Goal: Check status: Check status

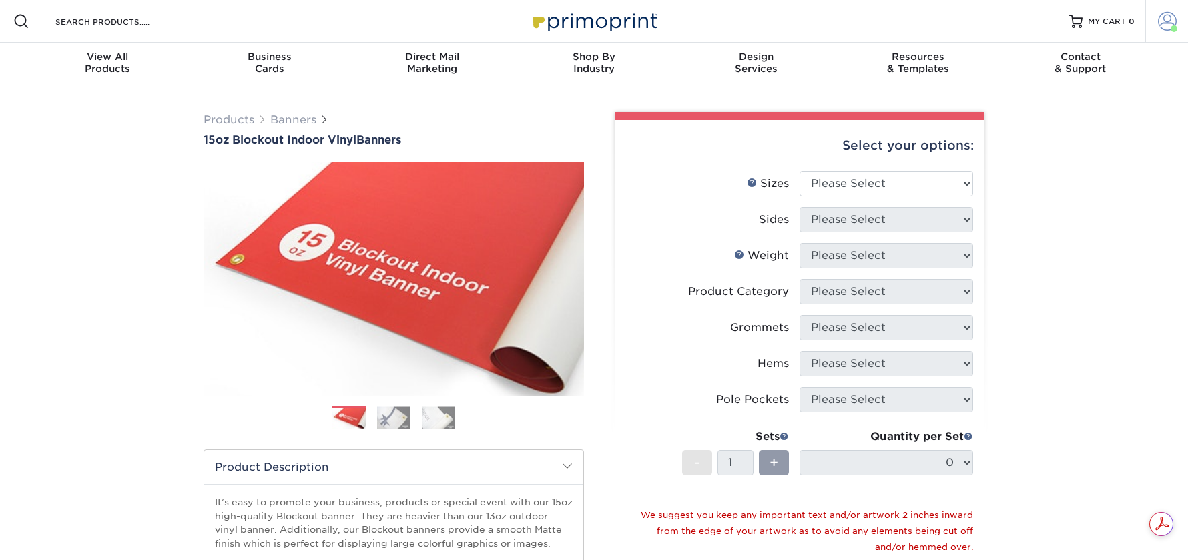
click at [1168, 21] on span at bounding box center [1167, 21] width 19 height 19
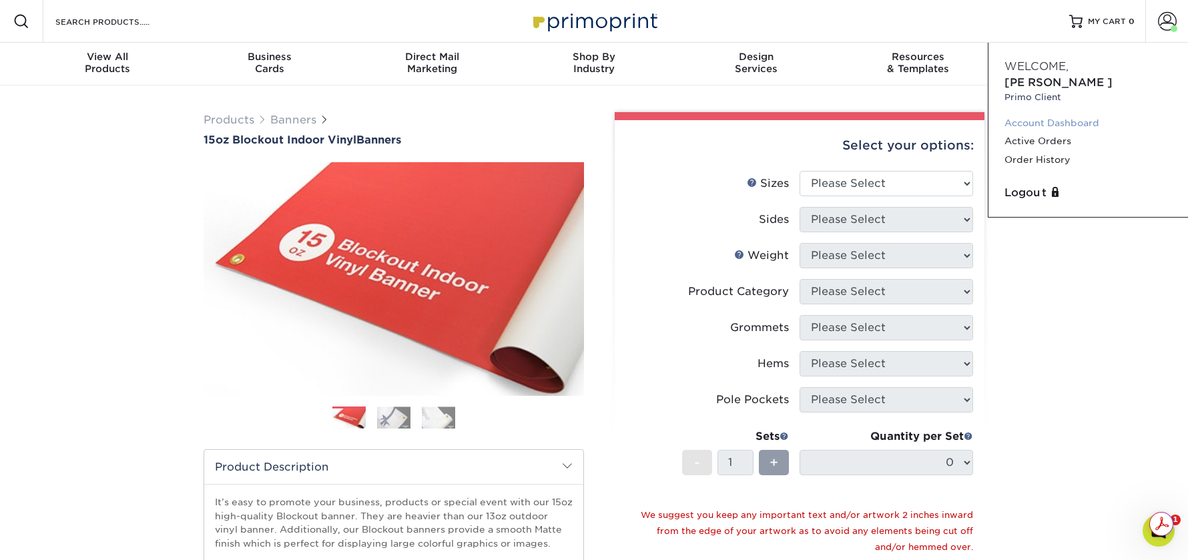
click at [1053, 114] on link "Account Dashboard" at bounding box center [1089, 123] width 168 height 18
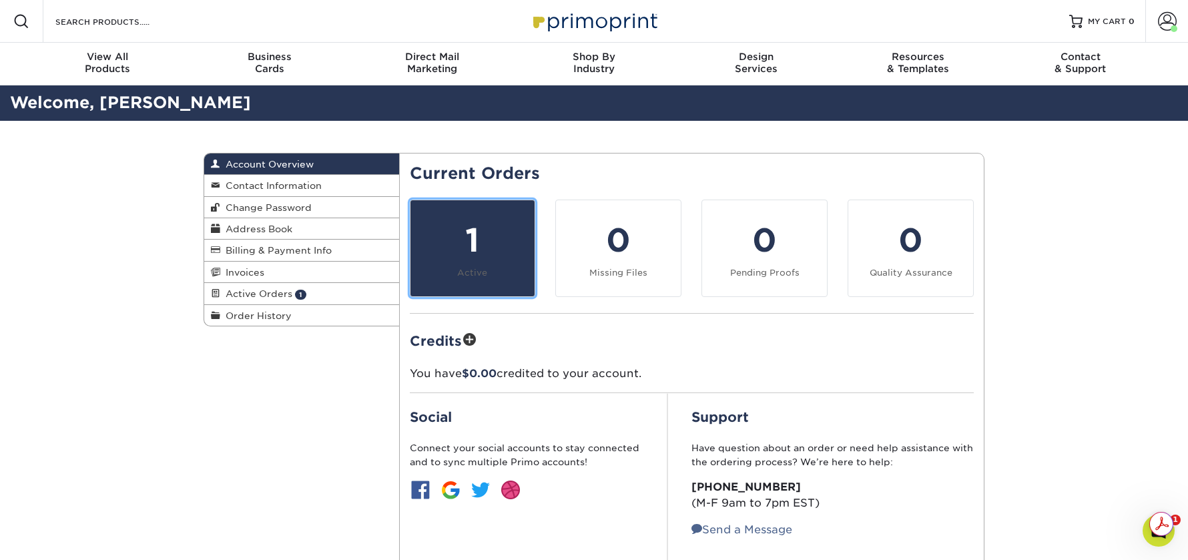
click at [483, 265] on link "1 Active" at bounding box center [473, 248] width 126 height 97
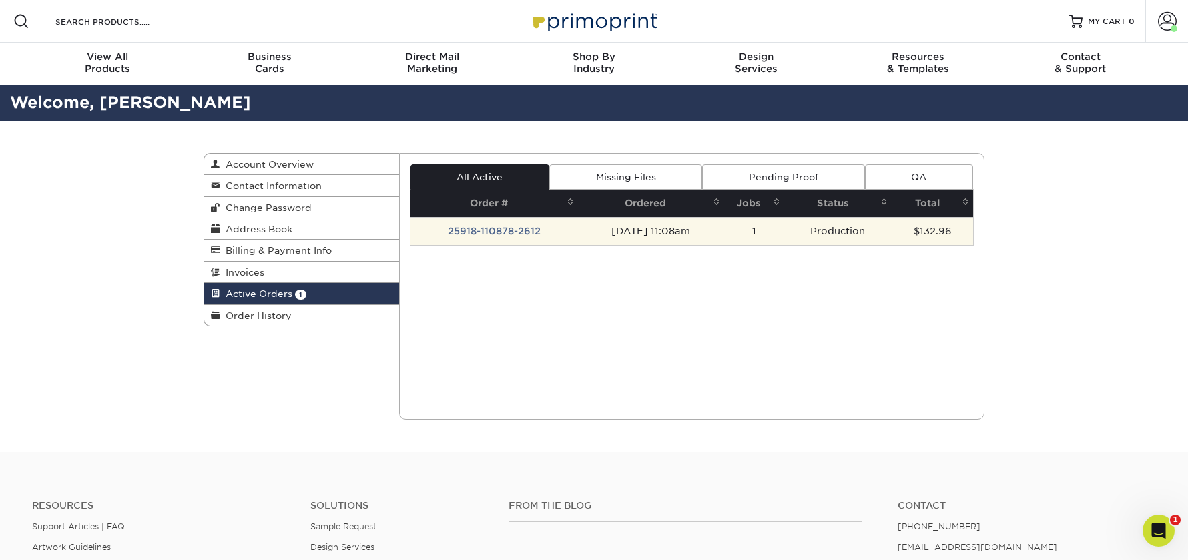
click at [674, 232] on td "[DATE] 11:08am" at bounding box center [651, 231] width 146 height 28
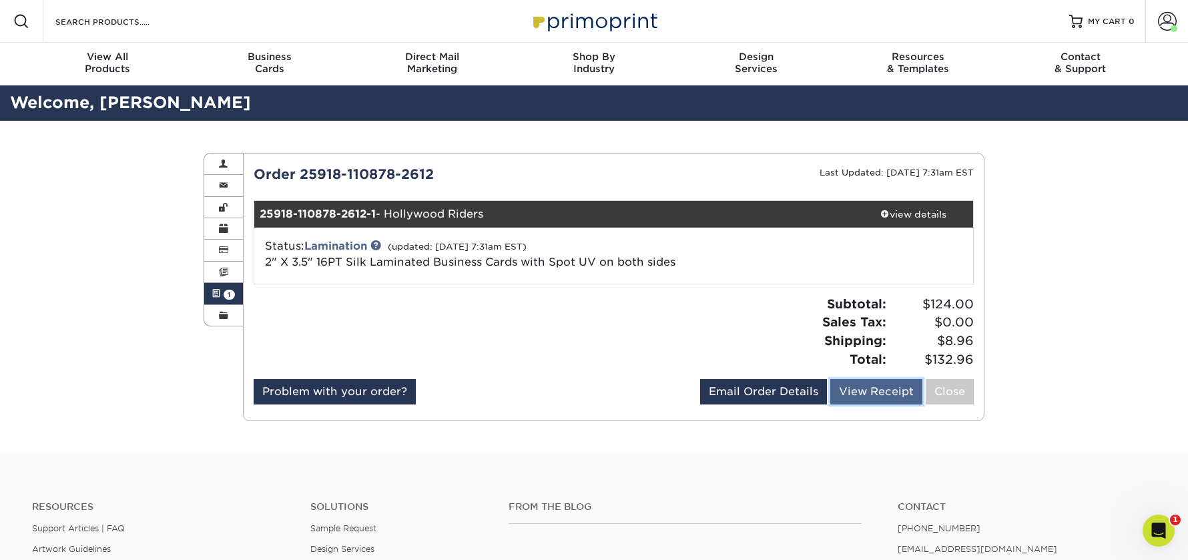
click at [883, 387] on link "View Receipt" at bounding box center [877, 391] width 92 height 25
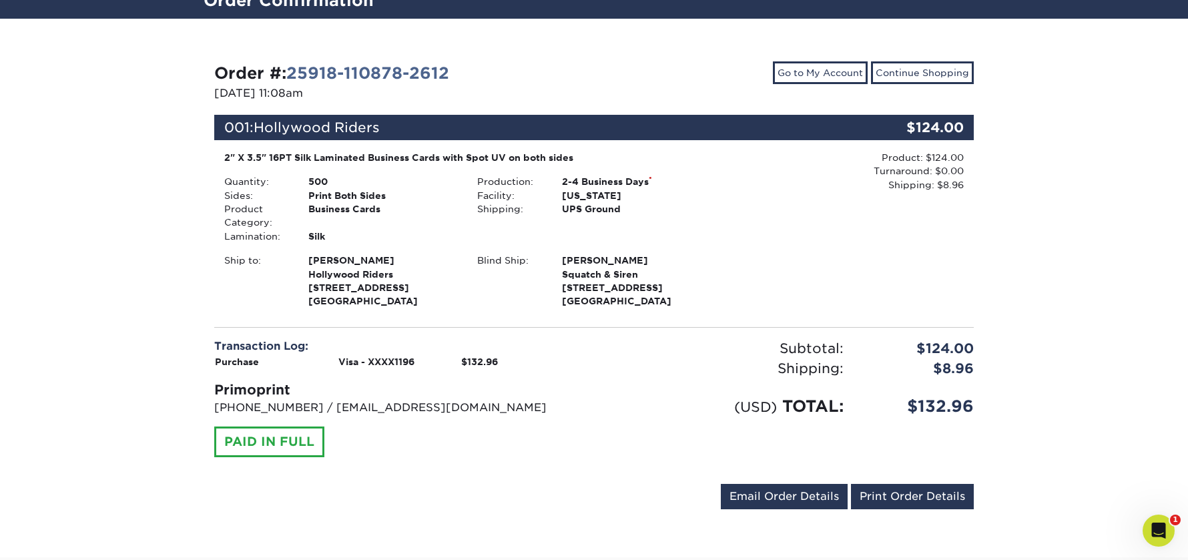
scroll to position [91, 0]
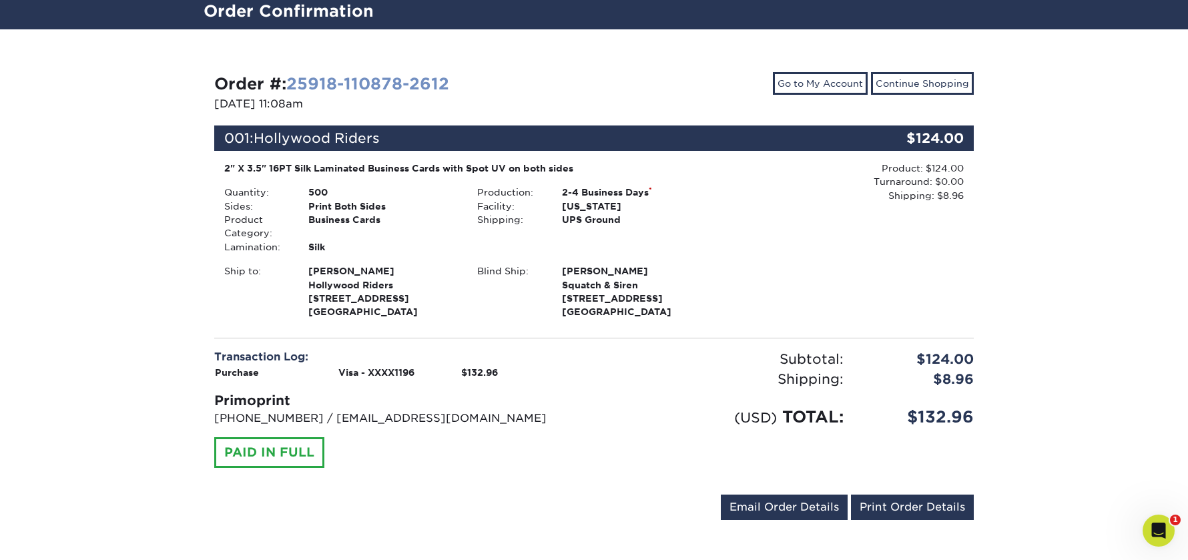
click at [393, 83] on link "25918-110878-2612" at bounding box center [367, 83] width 163 height 19
